Goal: Information Seeking & Learning: Learn about a topic

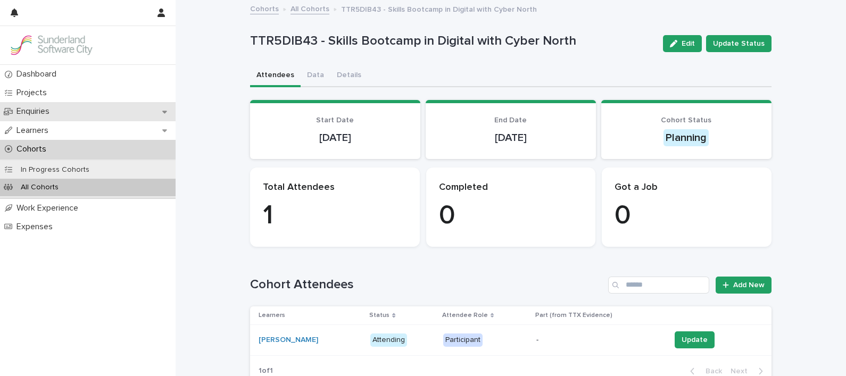
click at [46, 113] on p "Enquiries" at bounding box center [35, 111] width 46 height 10
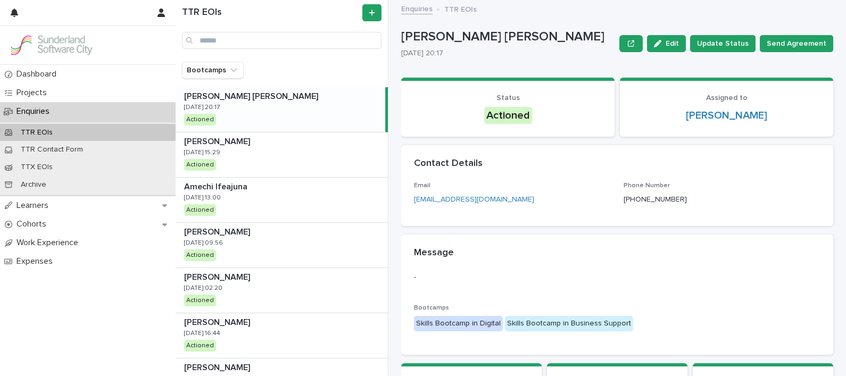
click at [50, 133] on p "TTR EOIs" at bounding box center [36, 132] width 49 height 9
click at [37, 201] on p "Learners" at bounding box center [34, 206] width 45 height 10
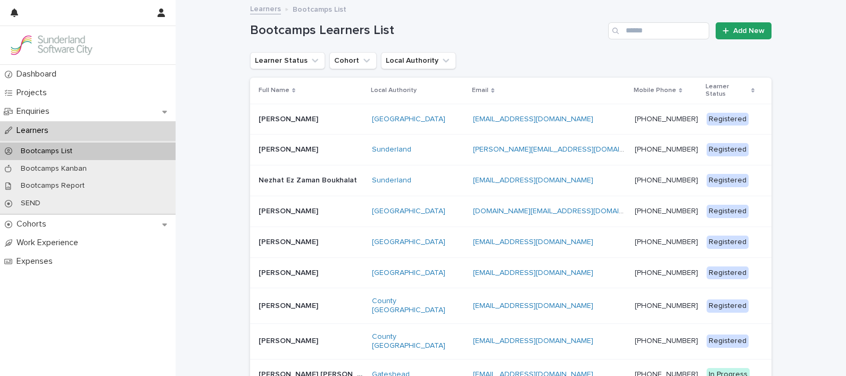
click at [341, 115] on p at bounding box center [311, 119] width 105 height 9
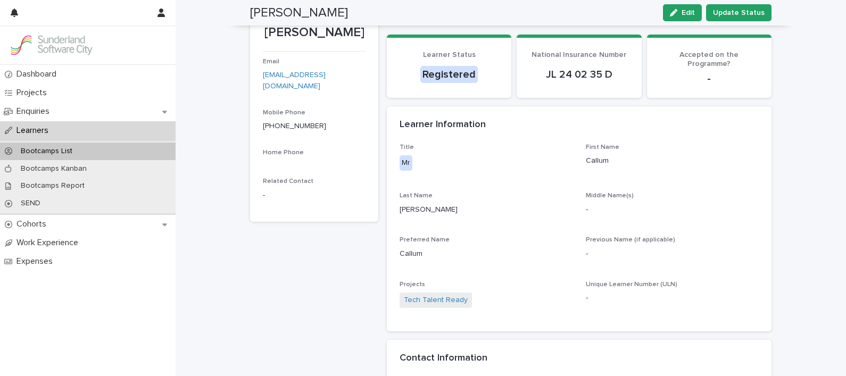
scroll to position [80, 0]
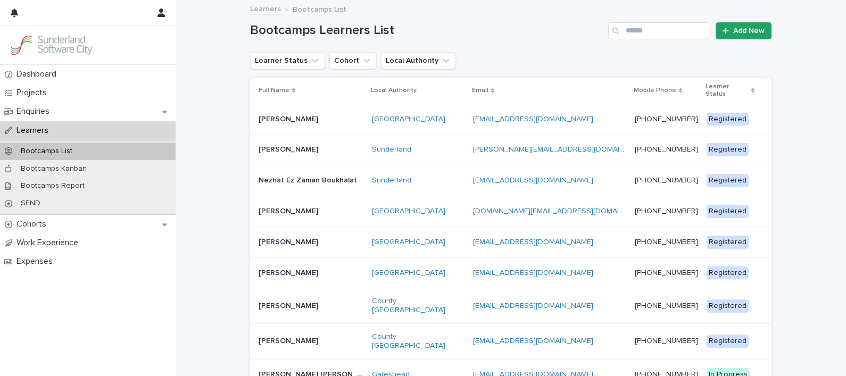
click at [271, 143] on p "[PERSON_NAME]" at bounding box center [290, 148] width 62 height 11
click at [291, 174] on p "Nezhat Ez Zaman Boukhalat" at bounding box center [309, 179] width 101 height 11
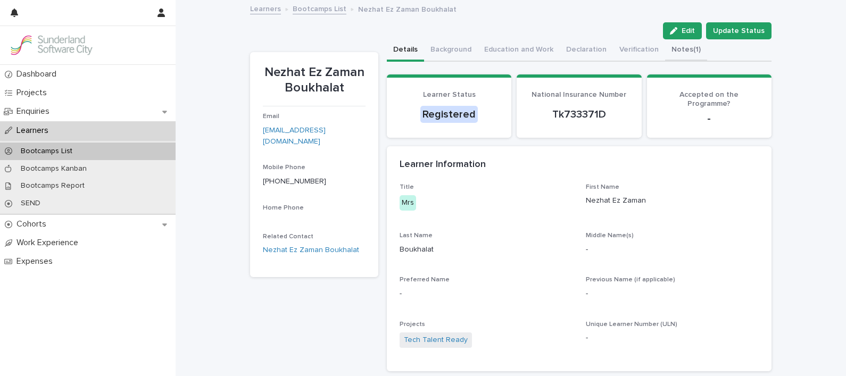
click at [665, 49] on button "Notes (1)" at bounding box center [686, 50] width 42 height 22
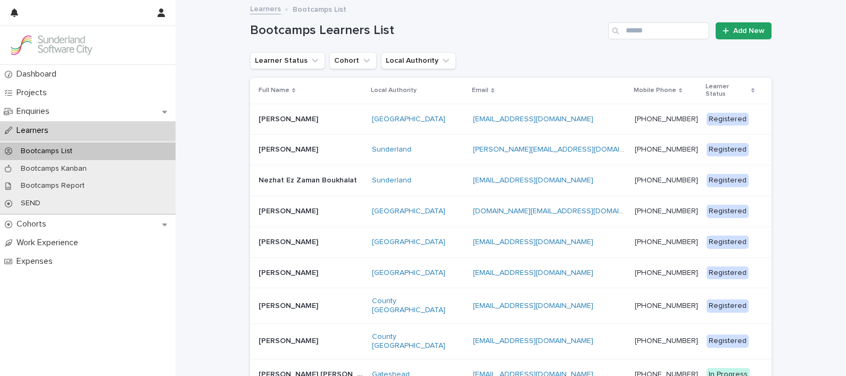
click at [277, 205] on p "[PERSON_NAME]" at bounding box center [290, 210] width 62 height 11
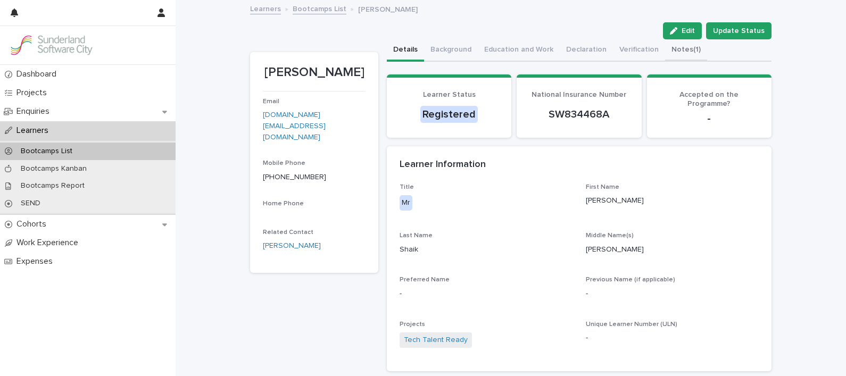
click at [665, 51] on button "Notes (1)" at bounding box center [686, 50] width 42 height 22
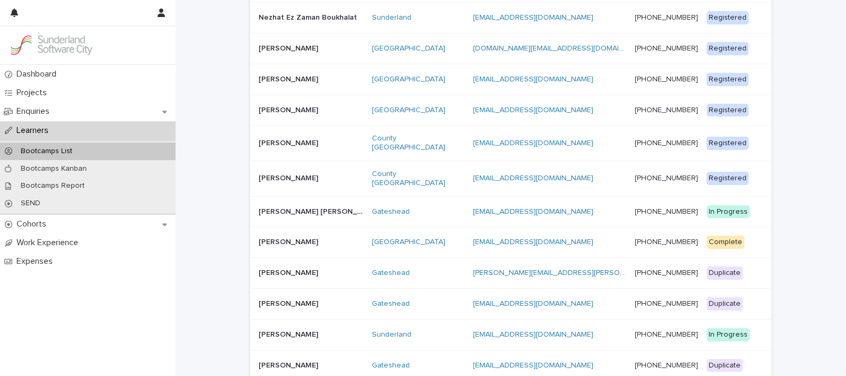
scroll to position [167, 0]
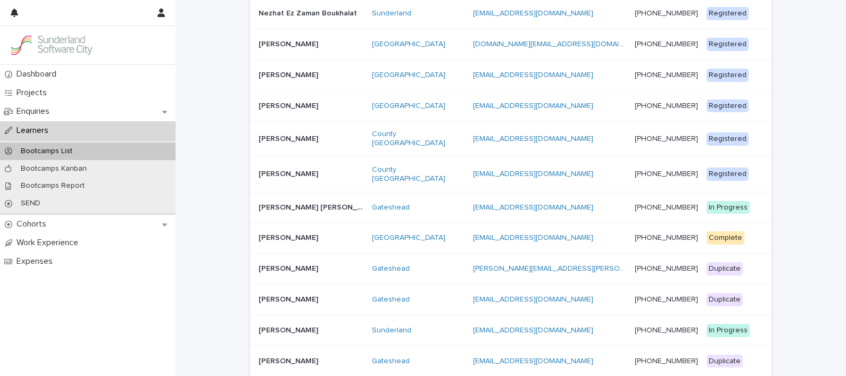
click at [296, 168] on p "[PERSON_NAME]" at bounding box center [290, 173] width 62 height 11
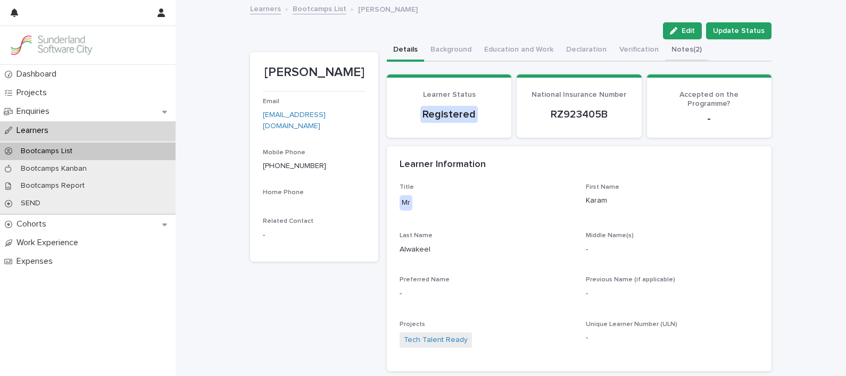
click at [669, 52] on button "Notes (2)" at bounding box center [686, 50] width 43 height 22
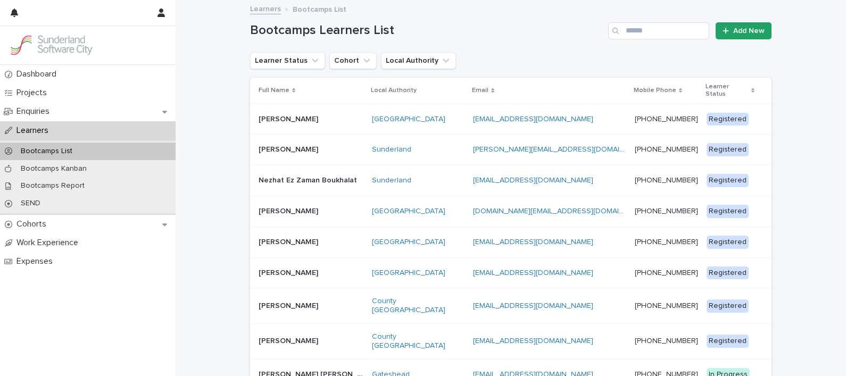
click at [263, 300] on p "[PERSON_NAME]" at bounding box center [290, 305] width 62 height 11
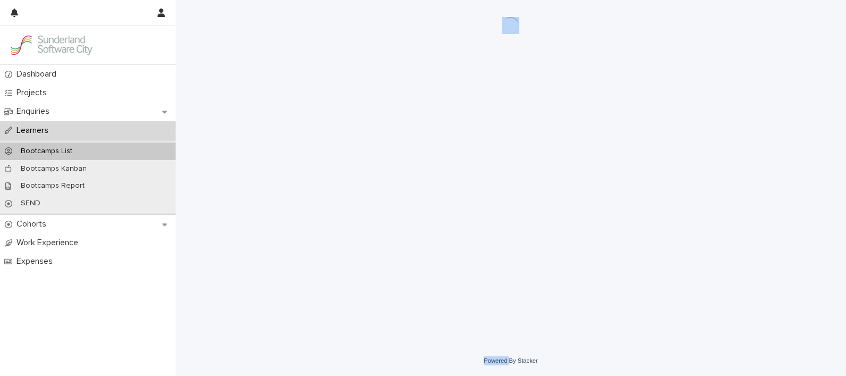
click at [263, 295] on div "Loading... Saving… Loading... Saving…" at bounding box center [511, 159] width 532 height 319
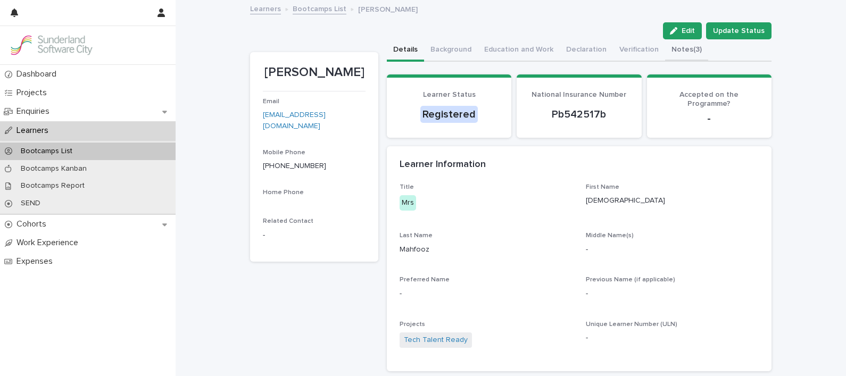
click at [674, 53] on button "Notes (3)" at bounding box center [686, 50] width 43 height 22
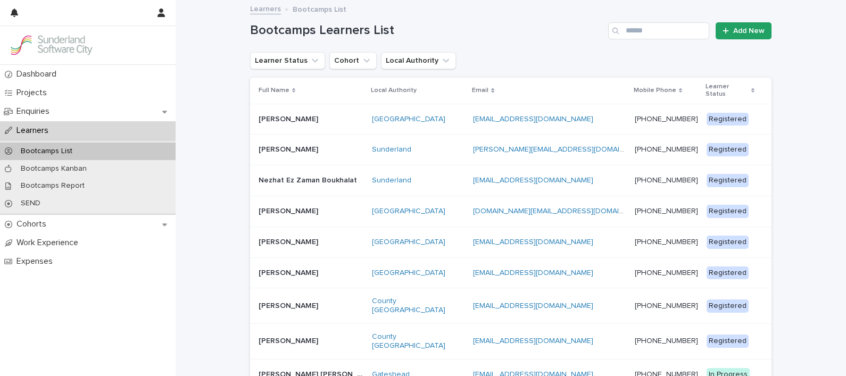
click at [263, 267] on p "[PERSON_NAME]" at bounding box center [290, 272] width 62 height 11
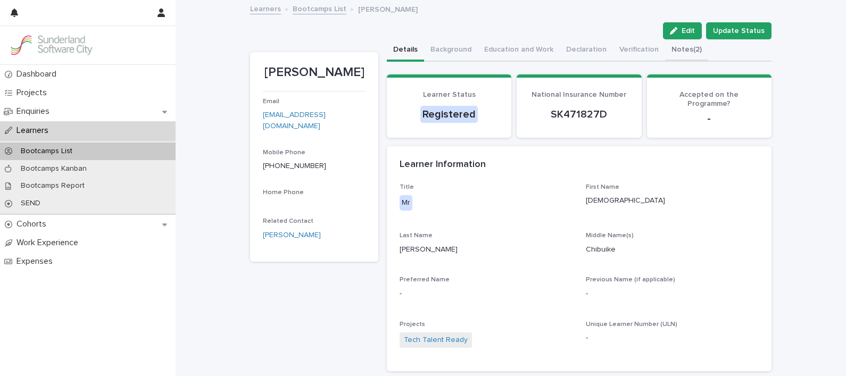
click at [670, 51] on button "Notes (2)" at bounding box center [686, 50] width 43 height 22
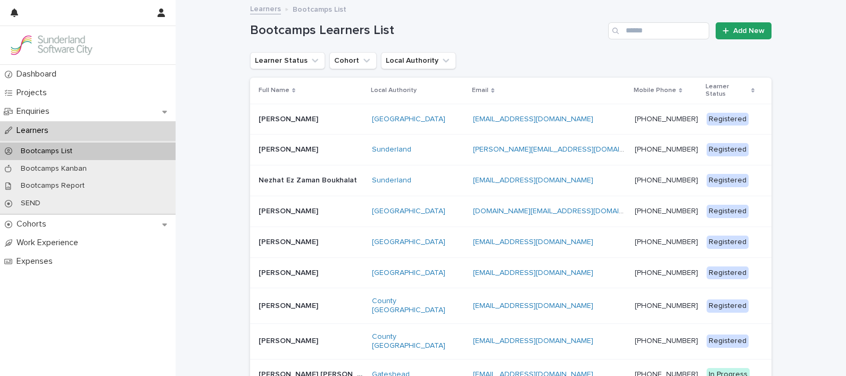
click at [273, 236] on p "[PERSON_NAME]" at bounding box center [290, 241] width 62 height 11
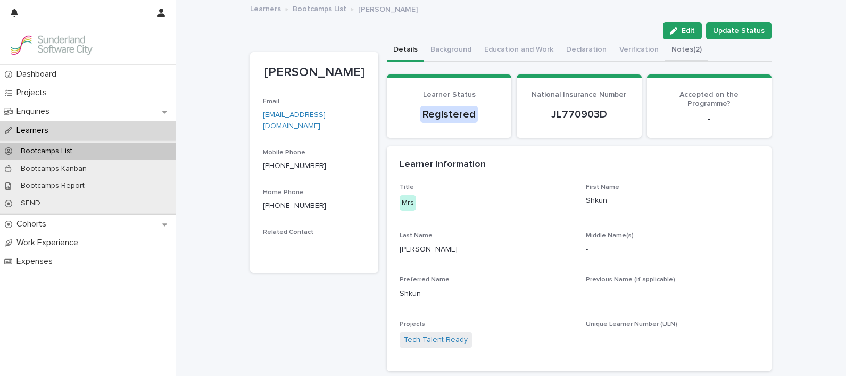
click at [670, 47] on button "Notes (2)" at bounding box center [686, 50] width 43 height 22
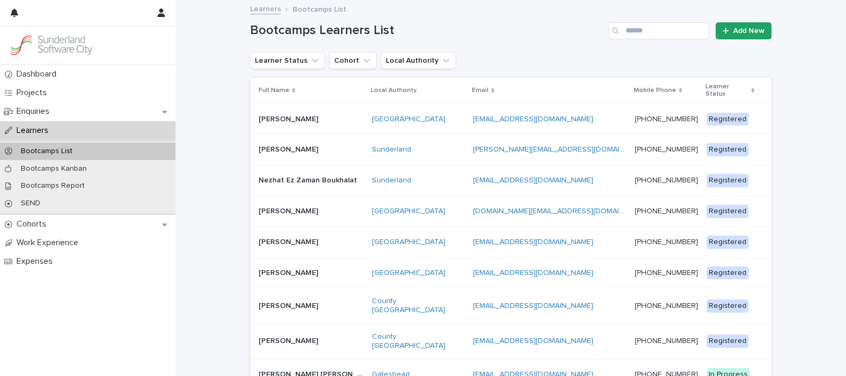
click at [277, 205] on p "[PERSON_NAME]" at bounding box center [290, 210] width 62 height 11
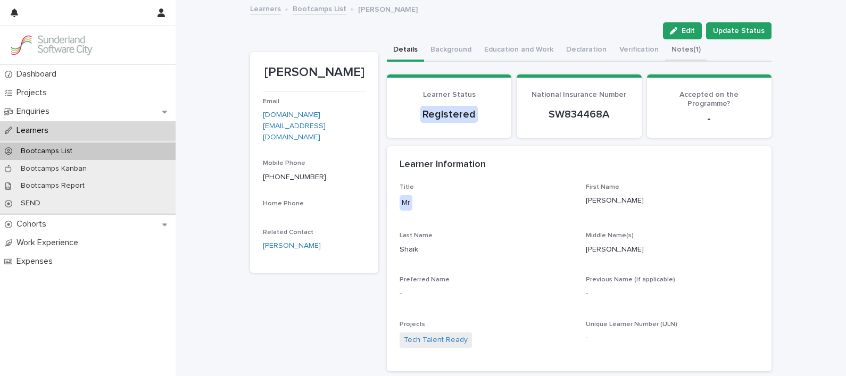
click at [665, 49] on button "Notes (1)" at bounding box center [686, 50] width 42 height 22
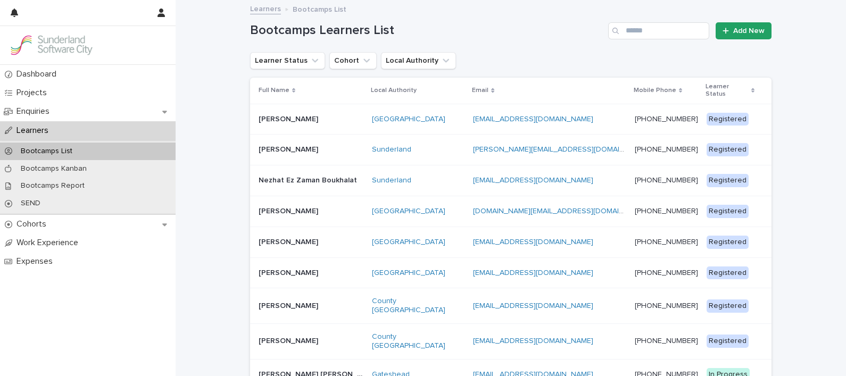
click at [274, 113] on p "[PERSON_NAME]" at bounding box center [290, 118] width 62 height 11
click at [277, 143] on p "[PERSON_NAME]" at bounding box center [290, 148] width 62 height 11
click at [259, 174] on p "Nezhat Ez Zaman Boukhalat" at bounding box center [309, 179] width 101 height 11
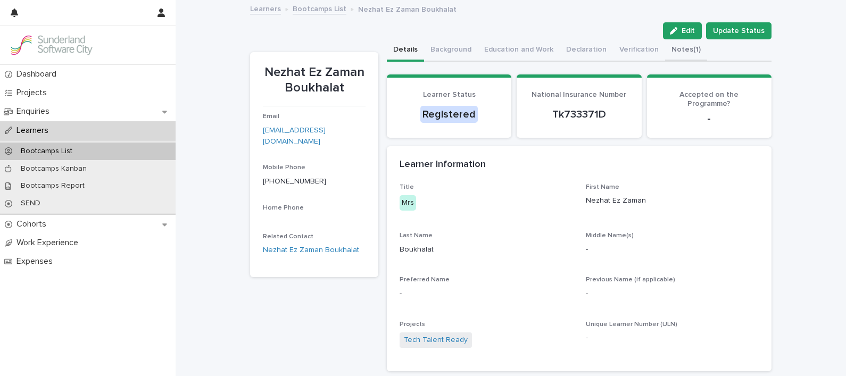
click at [679, 54] on button "Notes (1)" at bounding box center [686, 50] width 42 height 22
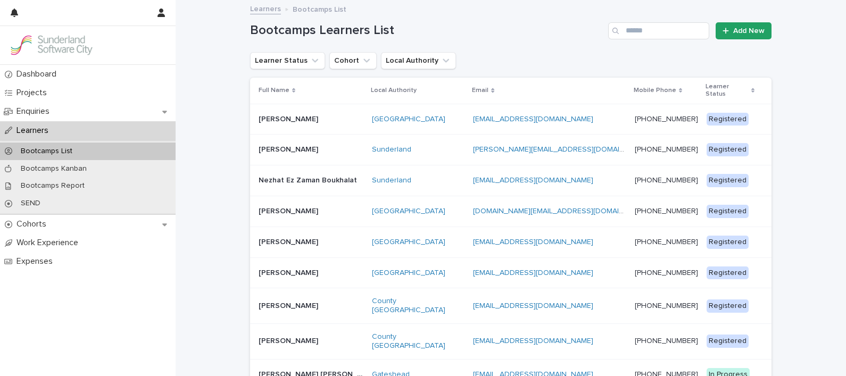
click at [287, 300] on p "[PERSON_NAME]" at bounding box center [290, 305] width 62 height 11
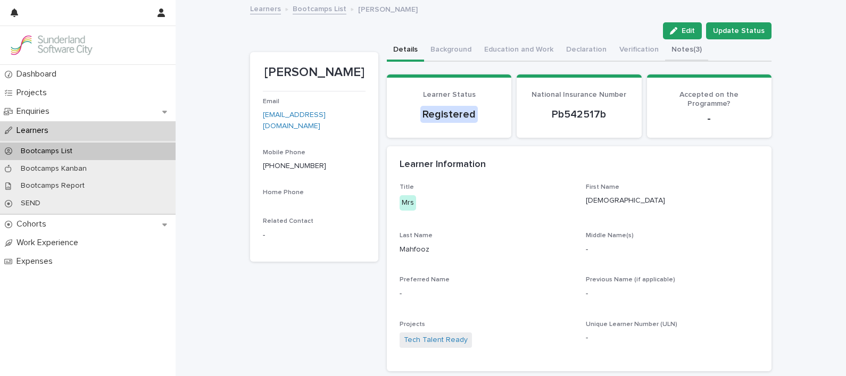
click at [672, 45] on button "Notes (3)" at bounding box center [686, 50] width 43 height 22
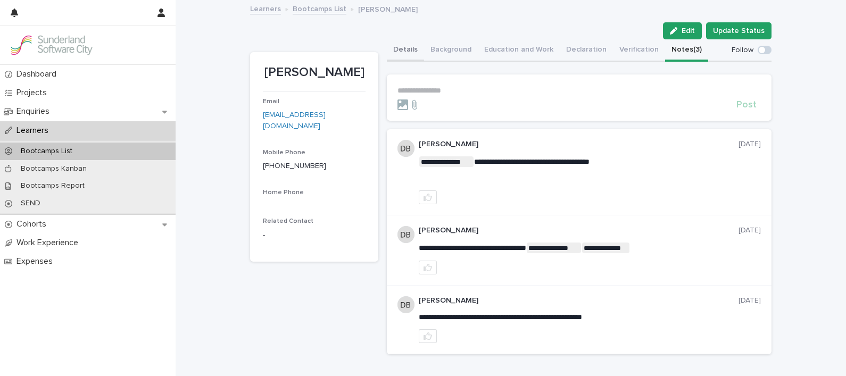
click at [390, 46] on button "Details" at bounding box center [405, 50] width 37 height 22
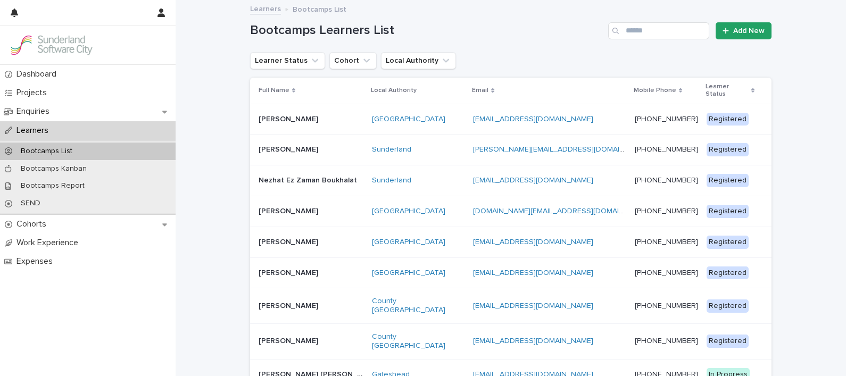
click at [274, 335] on p "[PERSON_NAME]" at bounding box center [290, 340] width 62 height 11
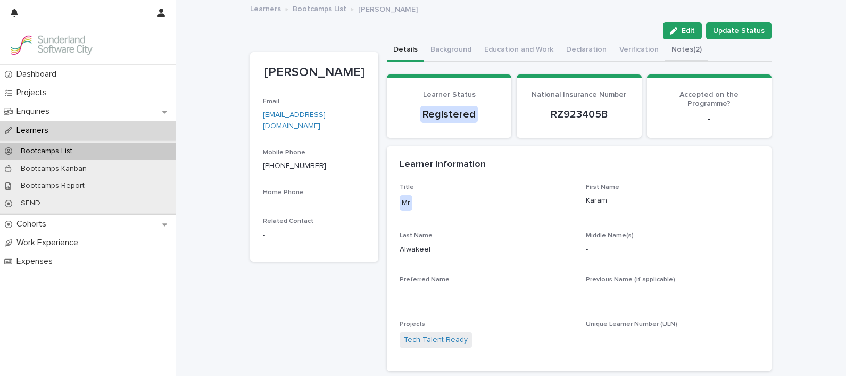
click at [666, 48] on button "Notes (2)" at bounding box center [686, 50] width 43 height 22
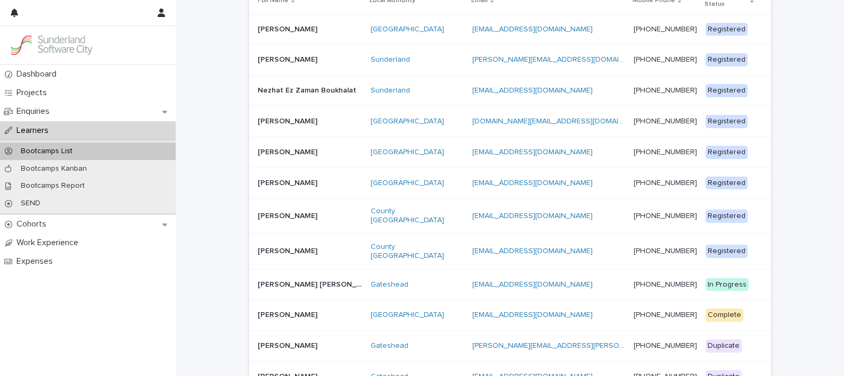
scroll to position [96, 0]
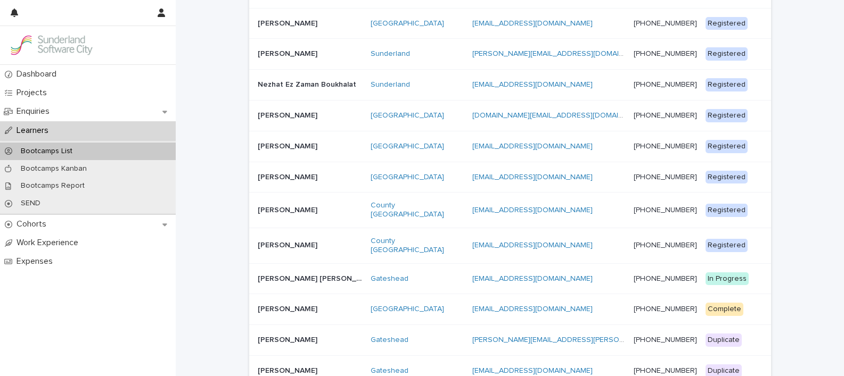
click at [284, 204] on p "[PERSON_NAME]" at bounding box center [289, 209] width 62 height 11
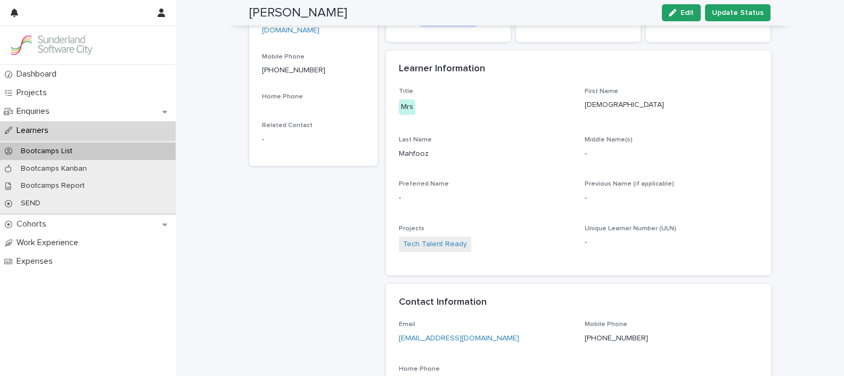
scroll to position [96, 0]
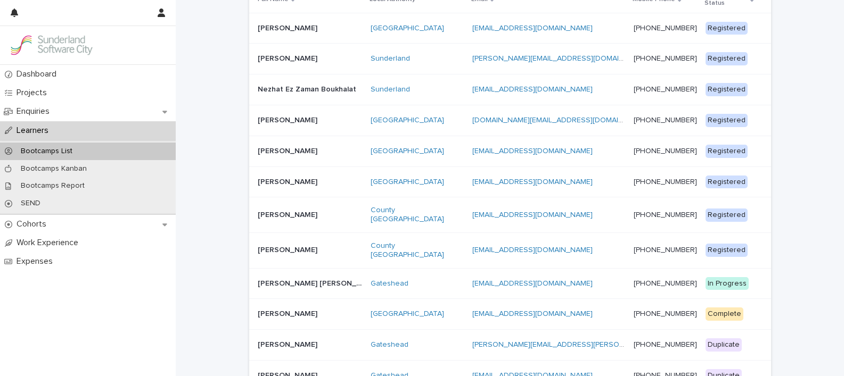
scroll to position [104, 0]
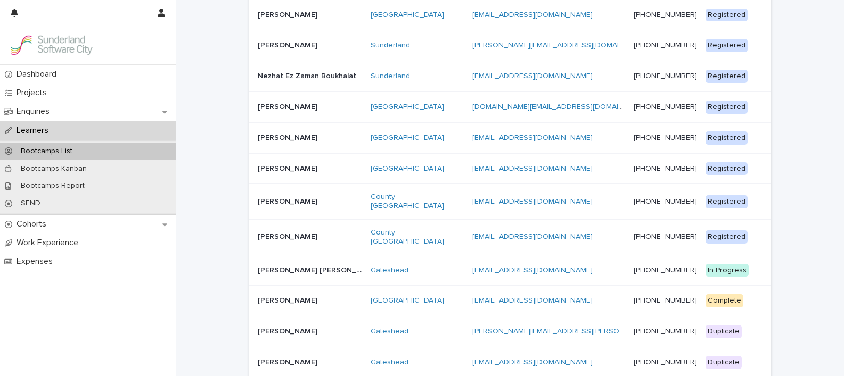
click at [277, 230] on p "[PERSON_NAME]" at bounding box center [289, 235] width 62 height 11
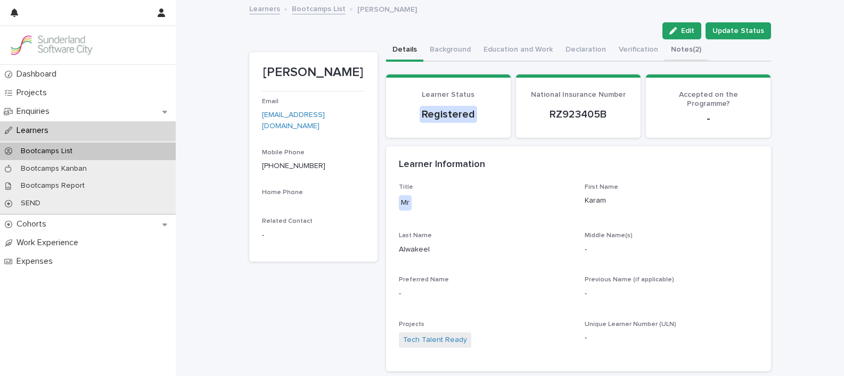
click at [676, 48] on button "Notes (2)" at bounding box center [685, 50] width 43 height 22
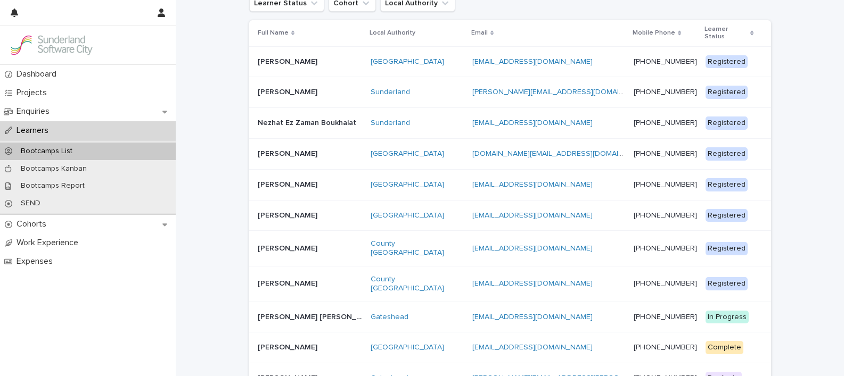
scroll to position [46, 0]
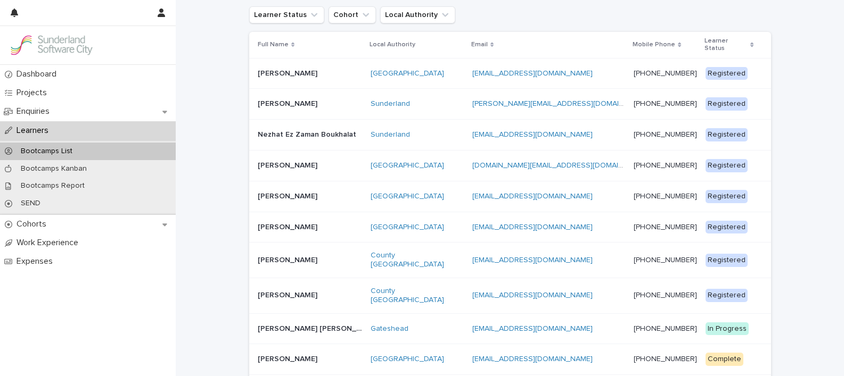
click at [277, 159] on p "[PERSON_NAME]" at bounding box center [289, 164] width 62 height 11
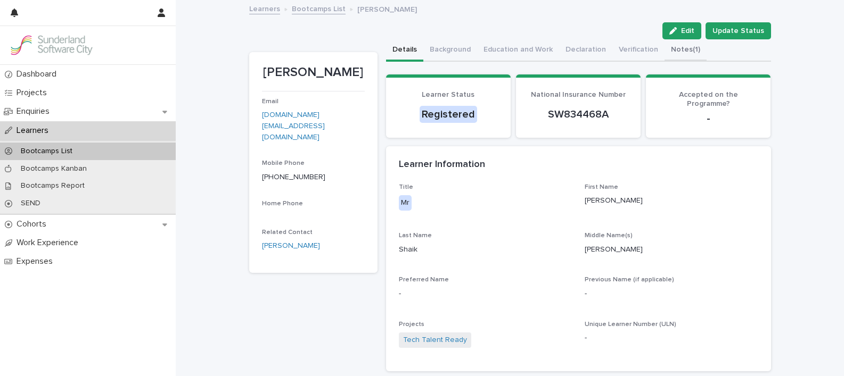
click at [674, 47] on button "Notes (1)" at bounding box center [685, 50] width 42 height 22
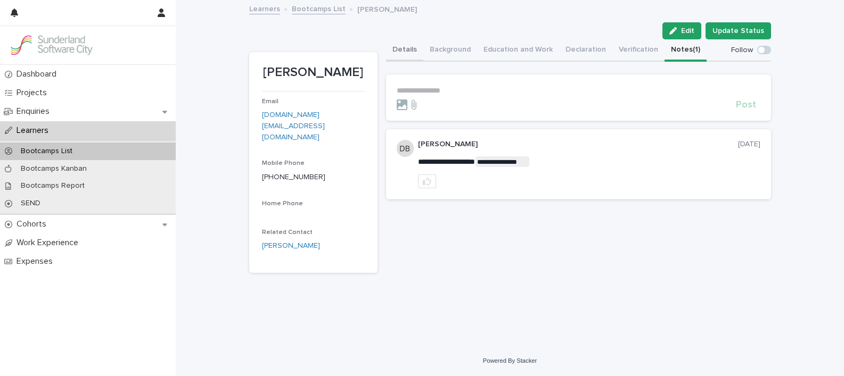
click at [405, 50] on button "Details" at bounding box center [404, 50] width 37 height 22
